Goal: Transaction & Acquisition: Purchase product/service

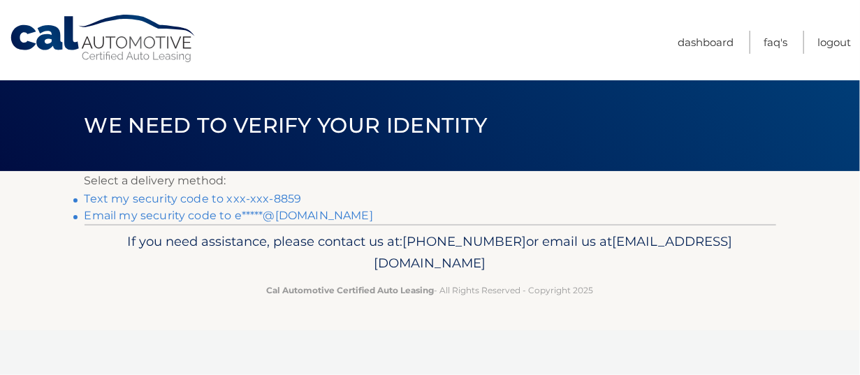
click at [282, 200] on link "Text my security code to xxx-xxx-8859" at bounding box center [192, 198] width 217 height 13
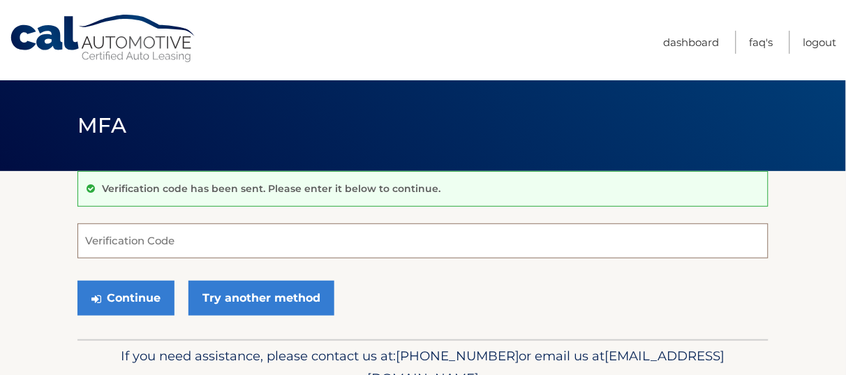
click at [206, 248] on input "Verification Code" at bounding box center [423, 240] width 691 height 35
type input "358785"
click at [78, 281] on button "Continue" at bounding box center [126, 298] width 97 height 35
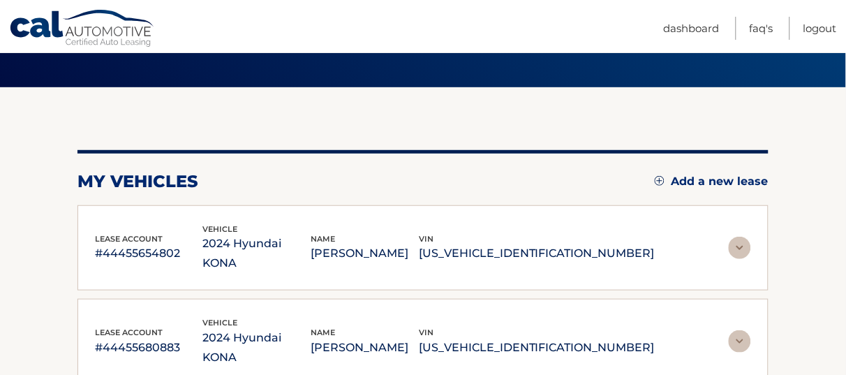
scroll to position [175, 0]
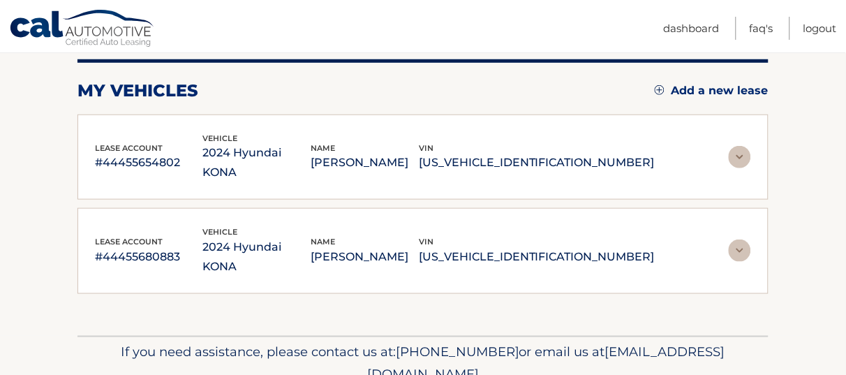
click at [735, 148] on img at bounding box center [740, 157] width 22 height 22
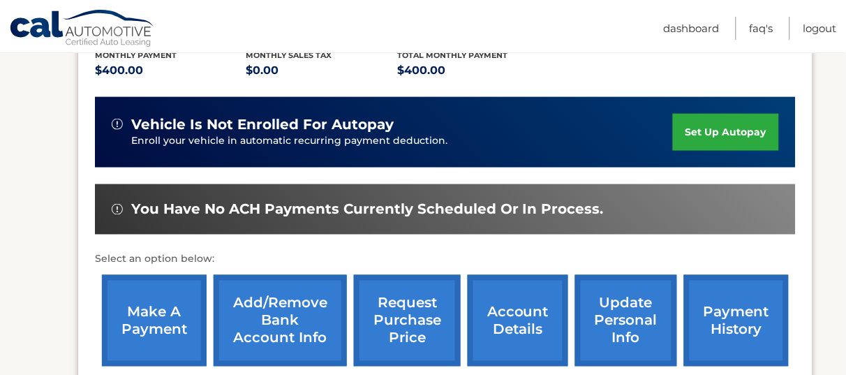
scroll to position [349, 0]
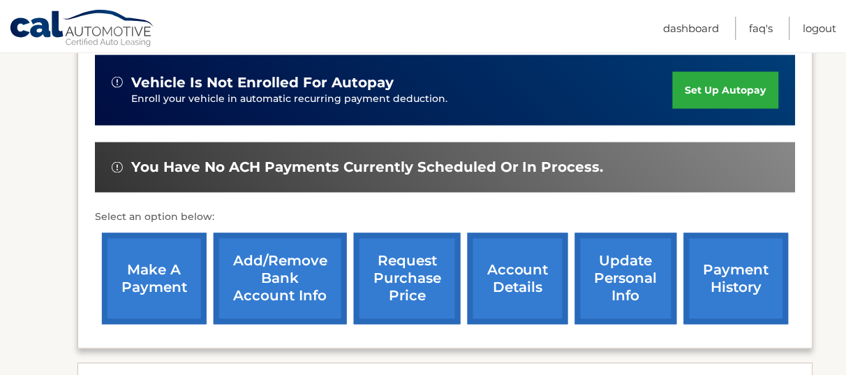
click at [165, 297] on link "make a payment" at bounding box center [154, 278] width 105 height 91
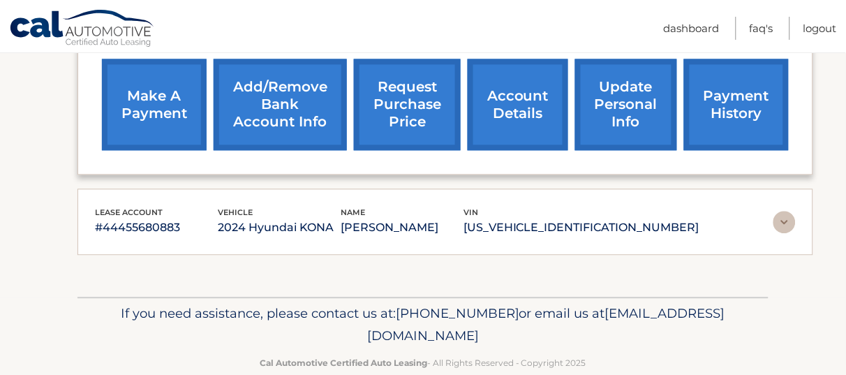
click at [457, 233] on p "ELIOT FINKELSTEIN" at bounding box center [402, 228] width 123 height 20
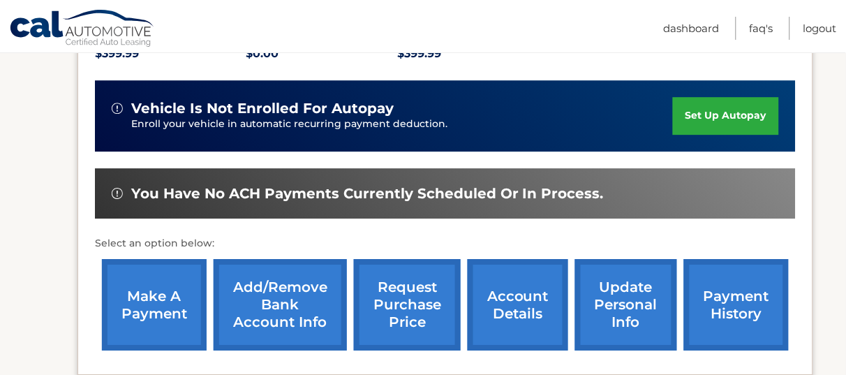
scroll to position [786, 0]
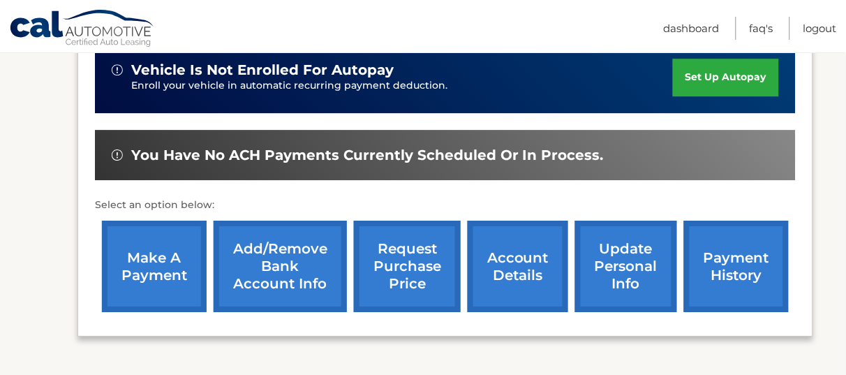
click at [136, 260] on link "make a payment" at bounding box center [154, 266] width 105 height 91
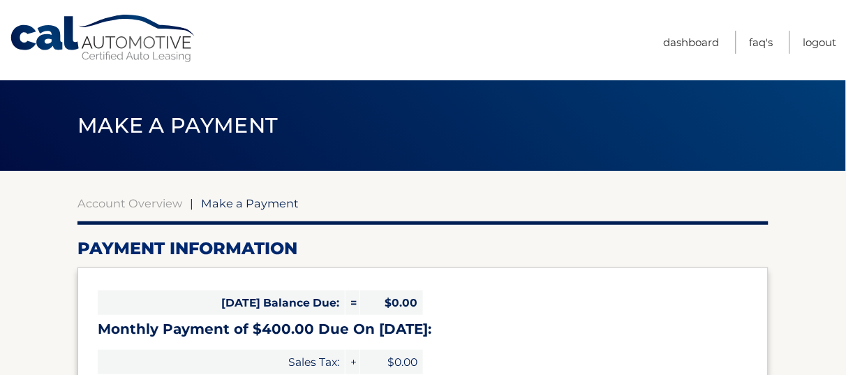
select select "ZDBkZGI4M2UtMmM4Ny00NDM5LWE4YzEtOTNkYjY0N2ZmOGI2"
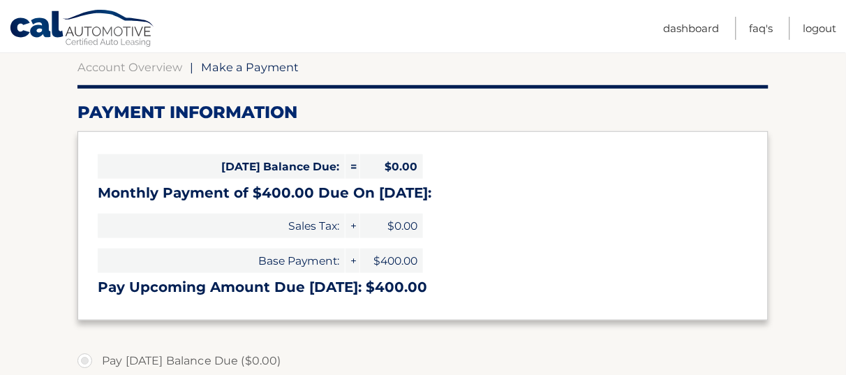
scroll to position [262, 0]
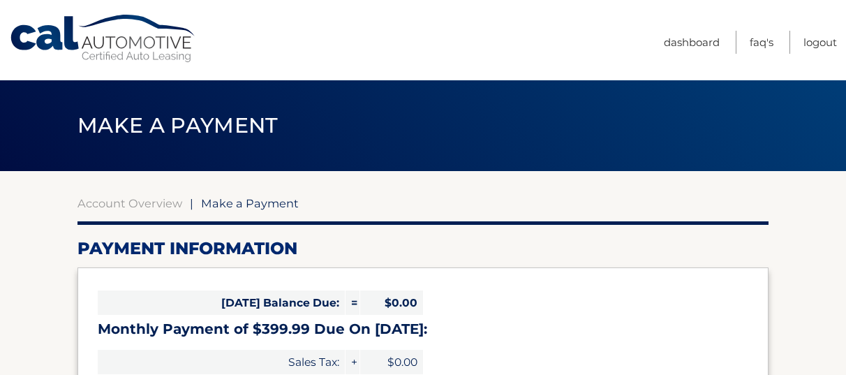
select select "MGE5MDQ5YzItMTQ2NS00YWRkLThiOWYtYjMxYzFlMTllMjYx"
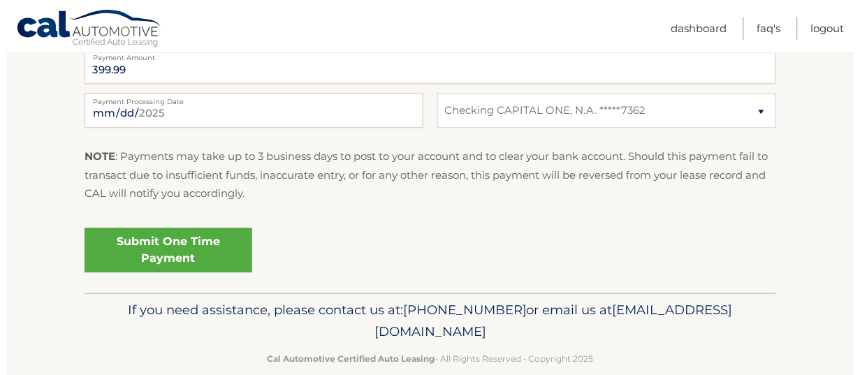
scroll to position [611, 0]
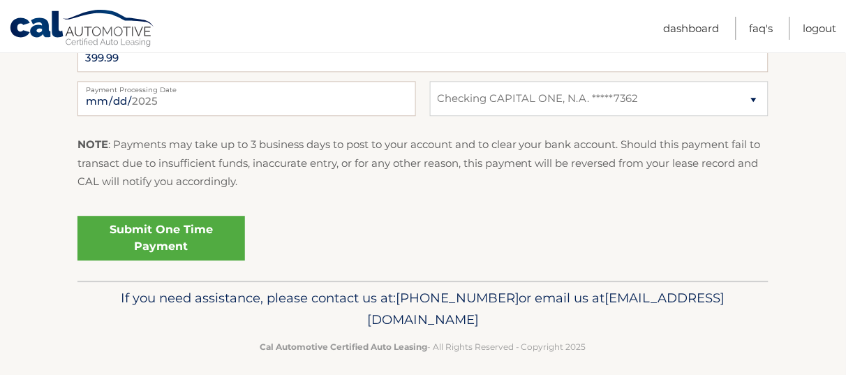
click at [172, 246] on link "Submit One Time Payment" at bounding box center [162, 238] width 168 height 45
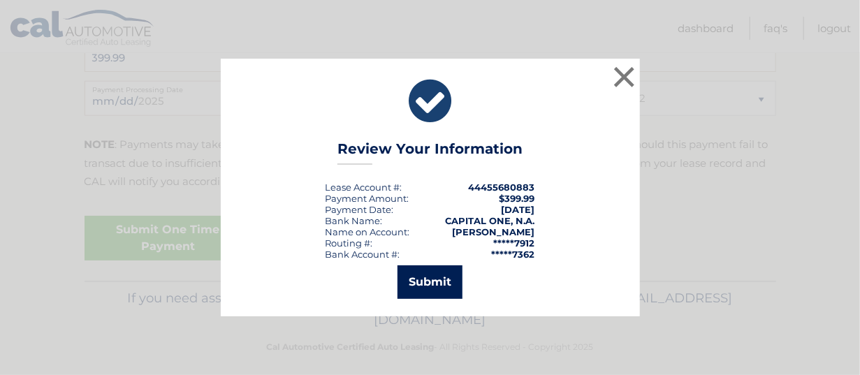
click at [431, 280] on button "Submit" at bounding box center [429, 282] width 65 height 34
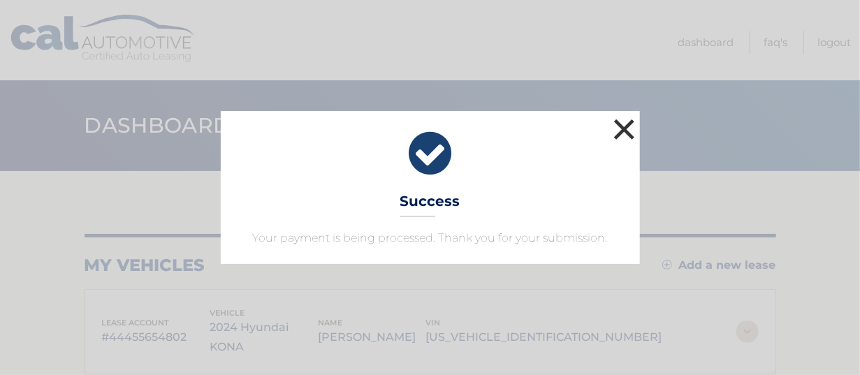
click at [621, 133] on button "×" at bounding box center [624, 129] width 28 height 28
